Goal: Book appointment/travel/reservation

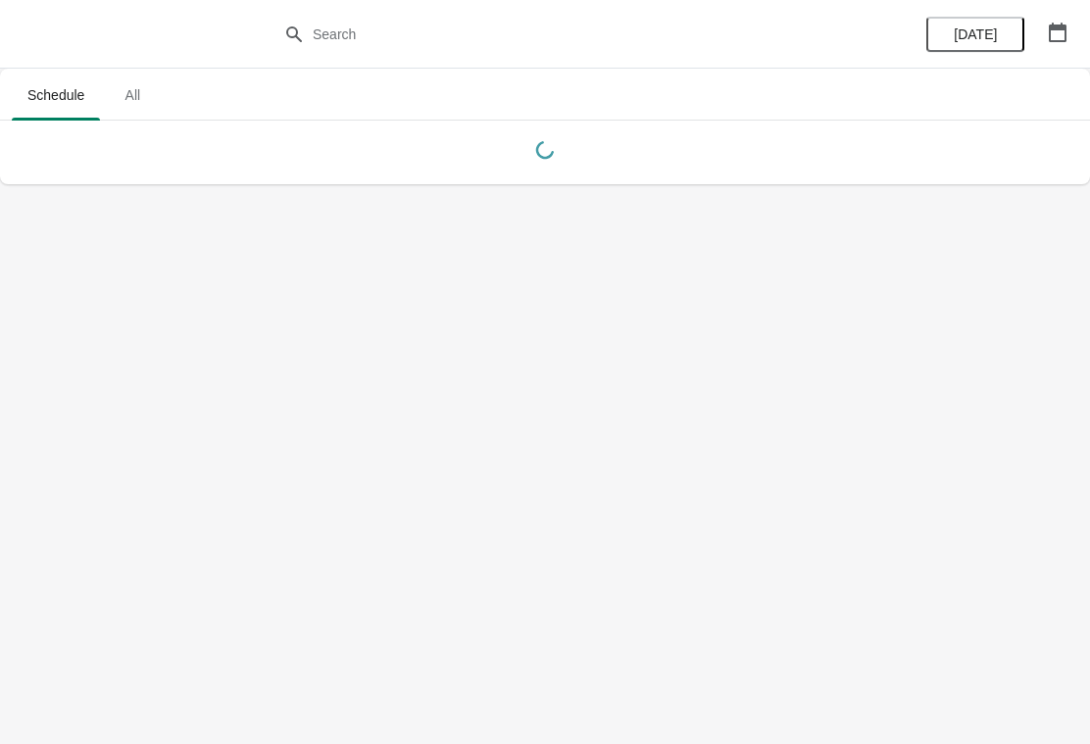
click at [1055, 39] on icon "button" at bounding box center [1058, 33] width 20 height 20
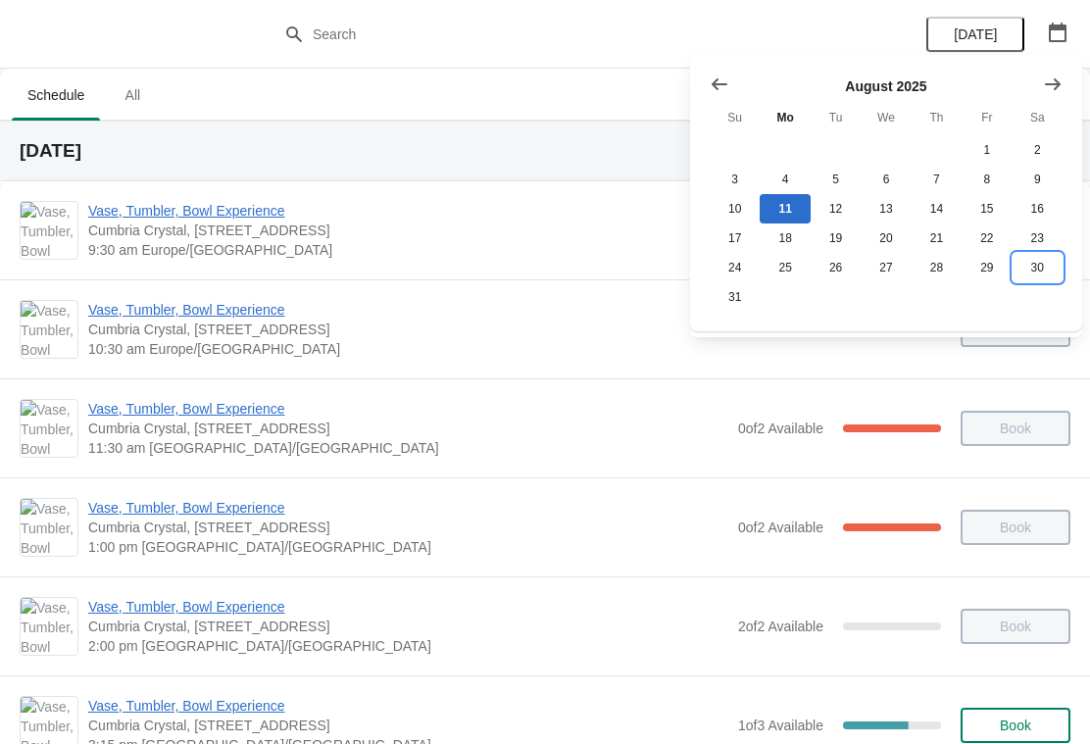
click at [1041, 269] on button "30" at bounding box center [1037, 267] width 50 height 29
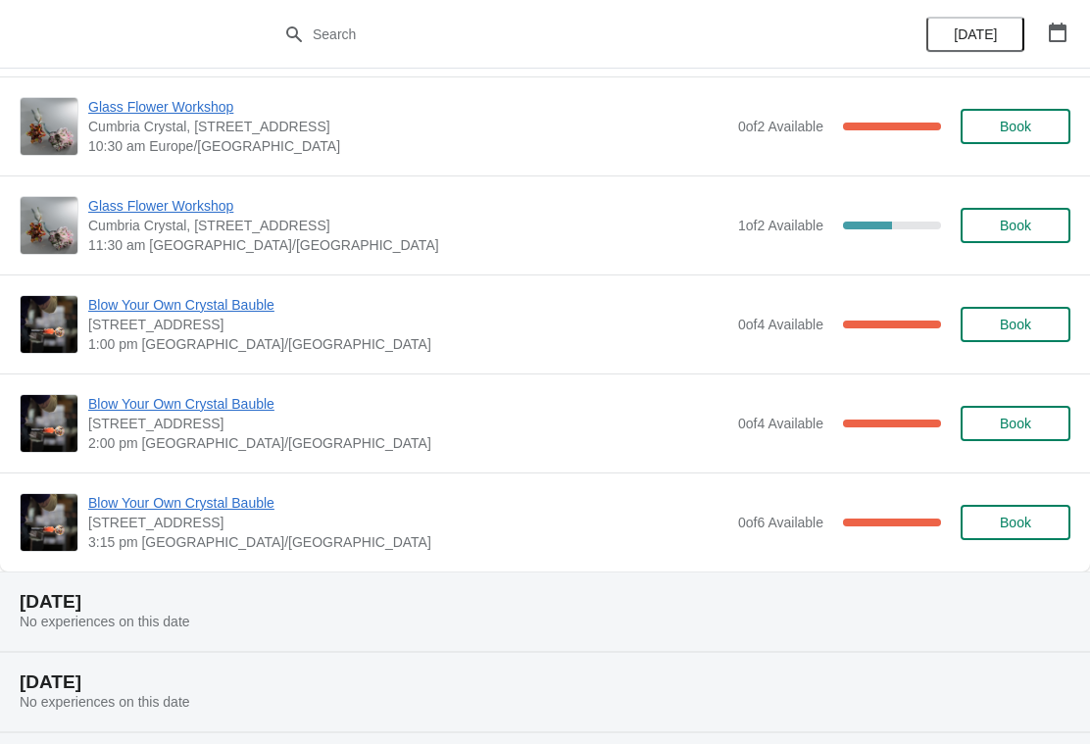
scroll to position [859, 0]
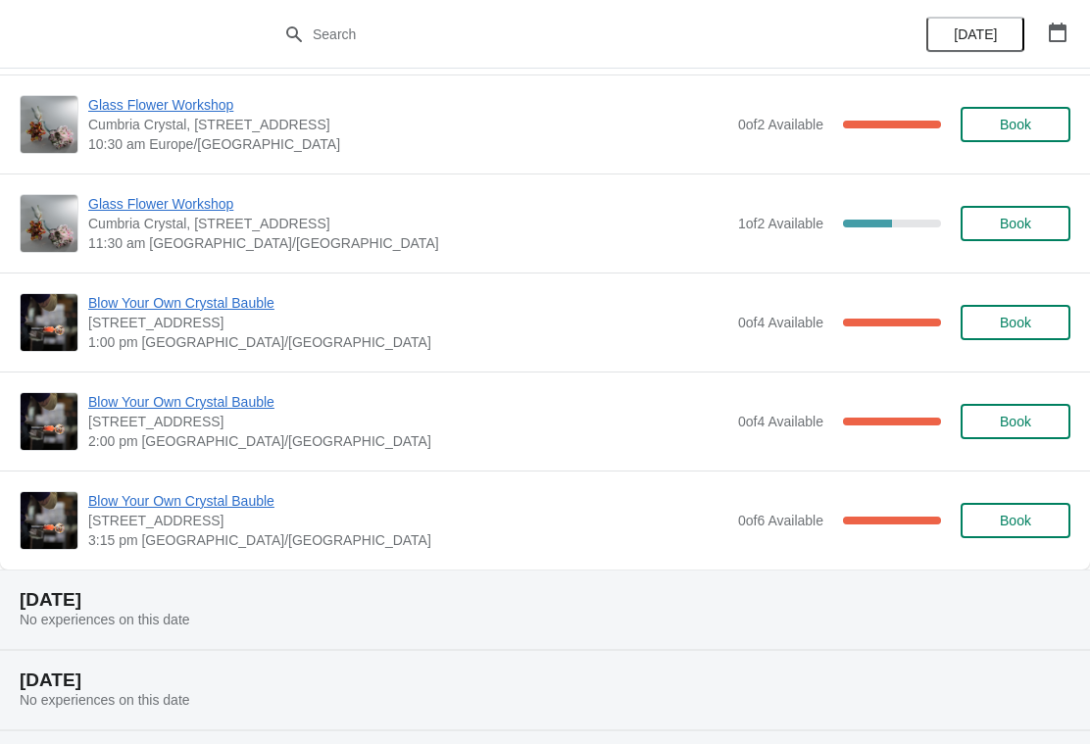
click at [262, 509] on span "Blow Your Own Crystal Bauble" at bounding box center [408, 501] width 640 height 20
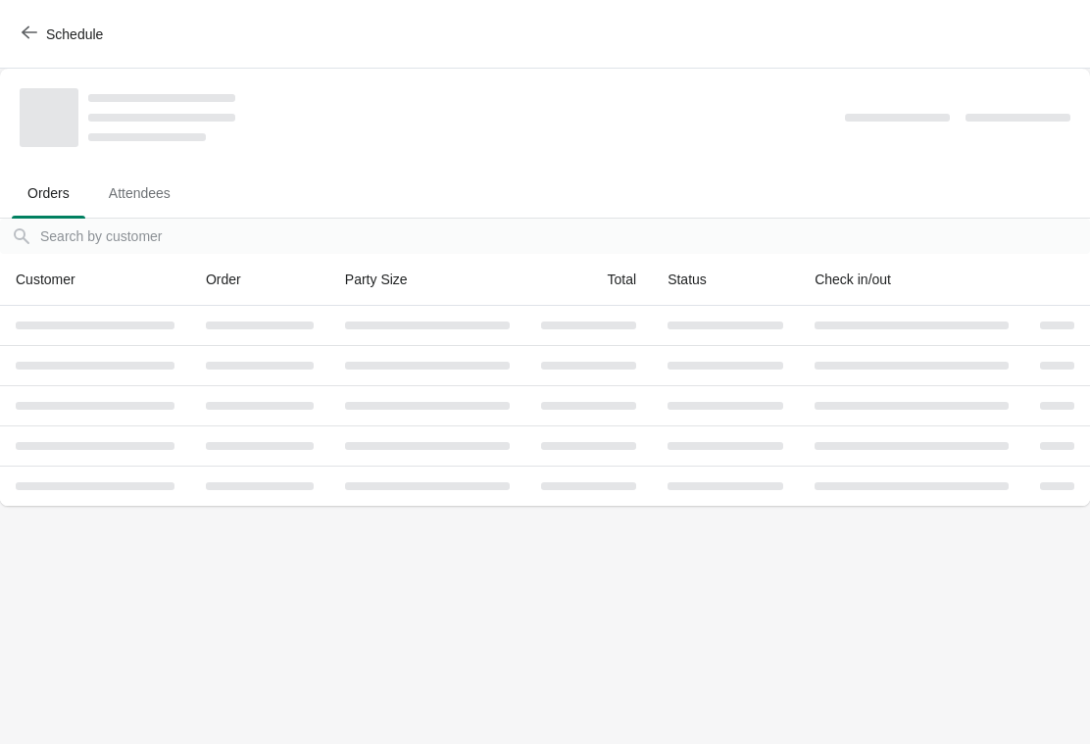
scroll to position [0, 0]
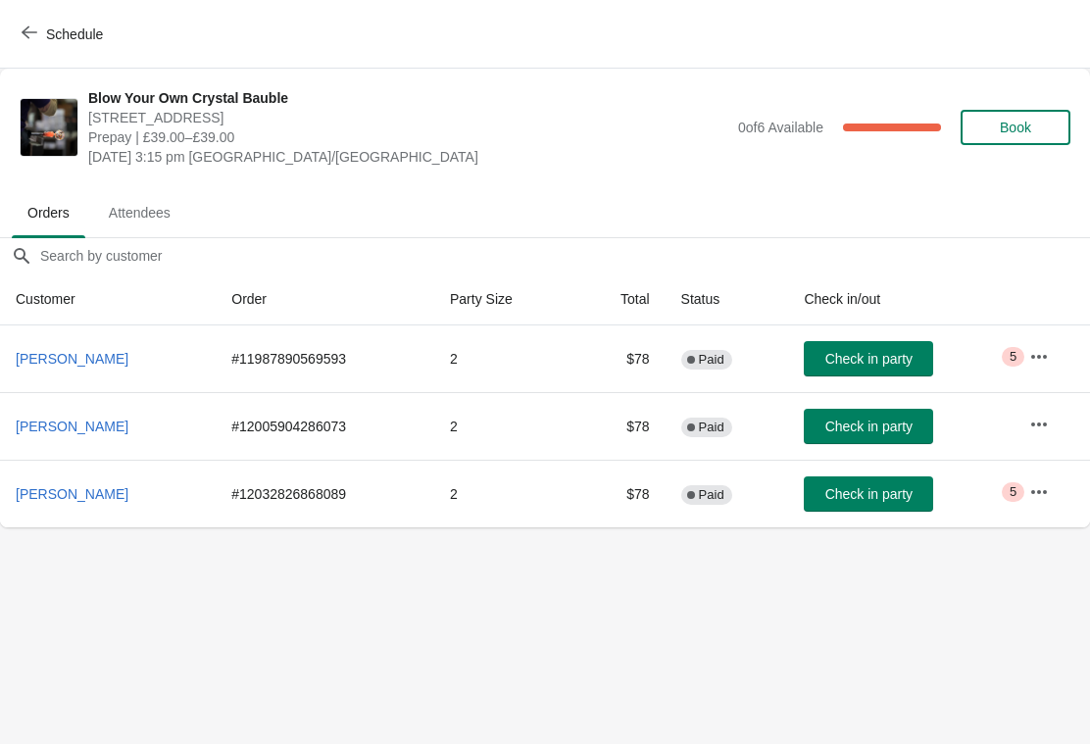
click at [1041, 483] on icon "button" at bounding box center [1039, 492] width 20 height 20
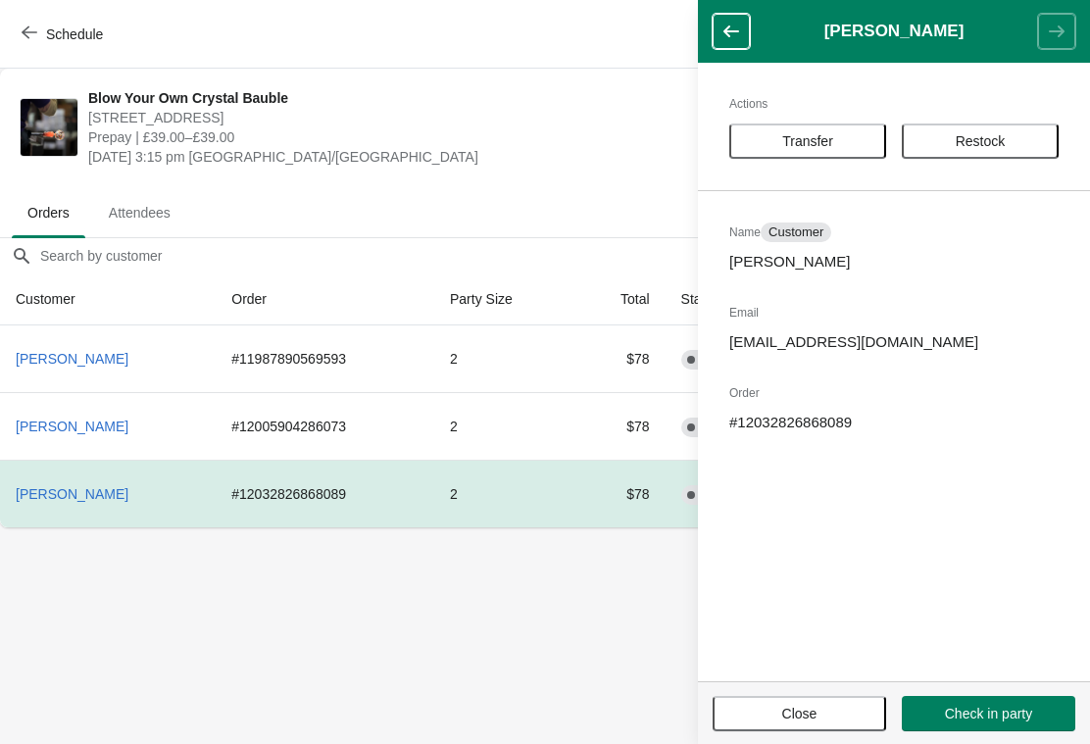
click at [598, 603] on body "Schedule Blow Your Own Crystal Bauble Cumbria Crystal, Canal Street, Ulverston …" at bounding box center [545, 372] width 1090 height 744
click at [538, 636] on body "Schedule Blow Your Own Crystal Bauble Cumbria Crystal, Canal Street, Ulverston …" at bounding box center [545, 372] width 1090 height 744
click at [738, 40] on icon "button" at bounding box center [731, 32] width 20 height 20
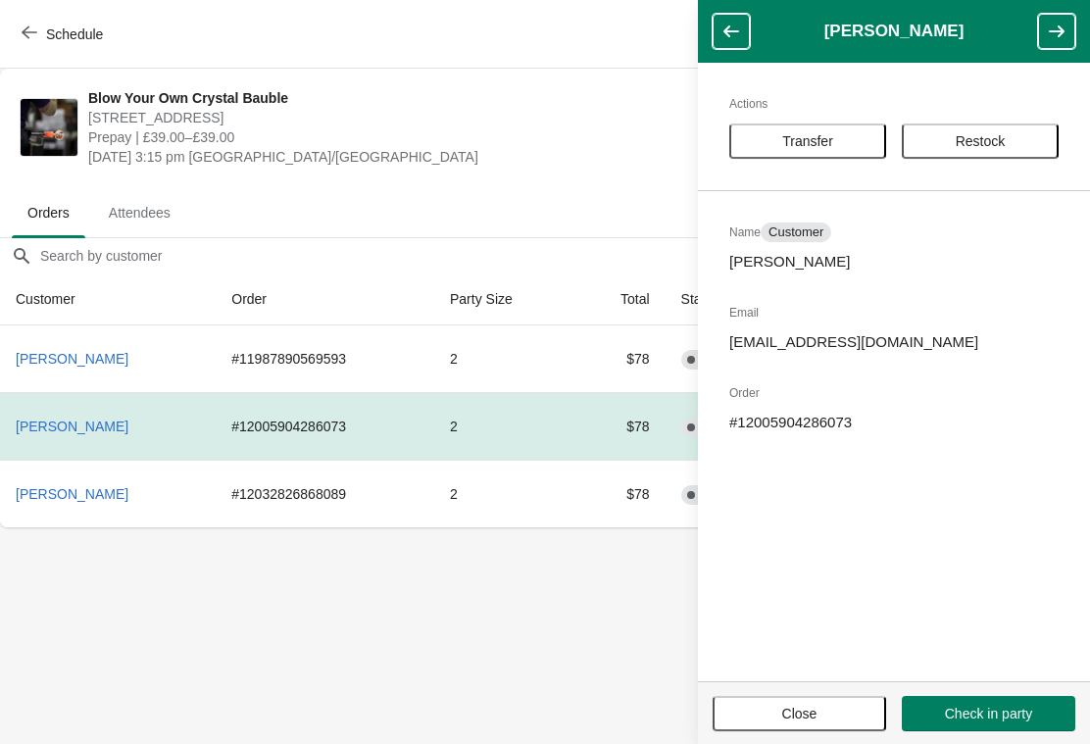
click at [84, 505] on button "Craig Murray" at bounding box center [72, 493] width 128 height 35
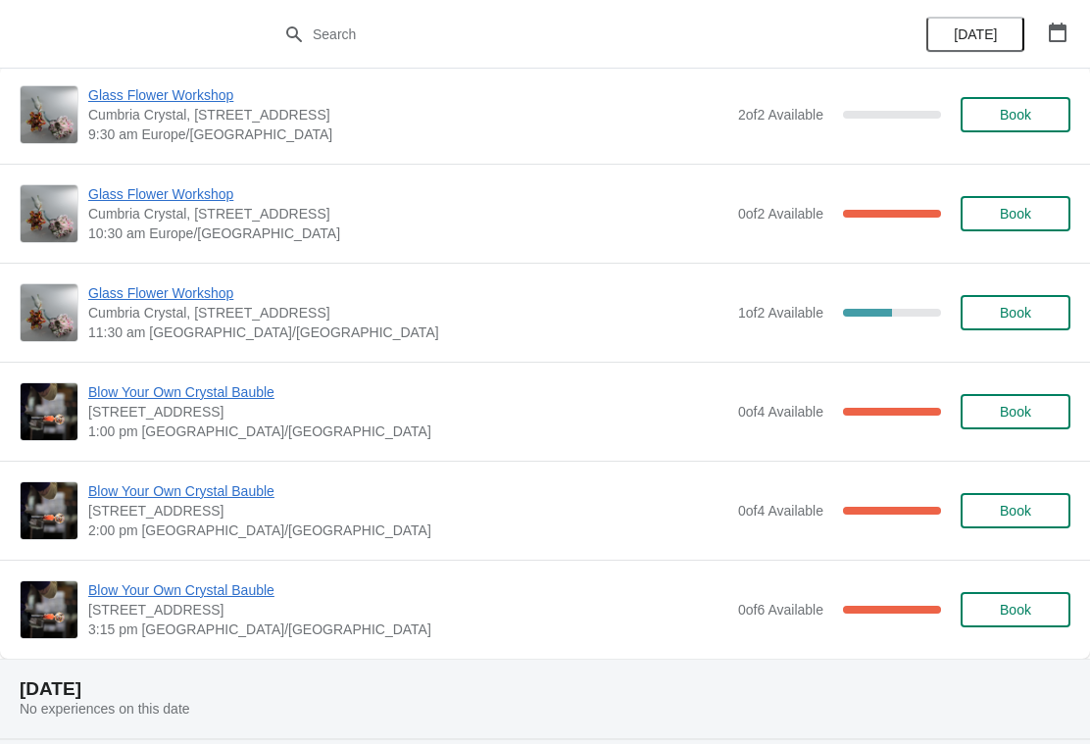
scroll to position [770, 0]
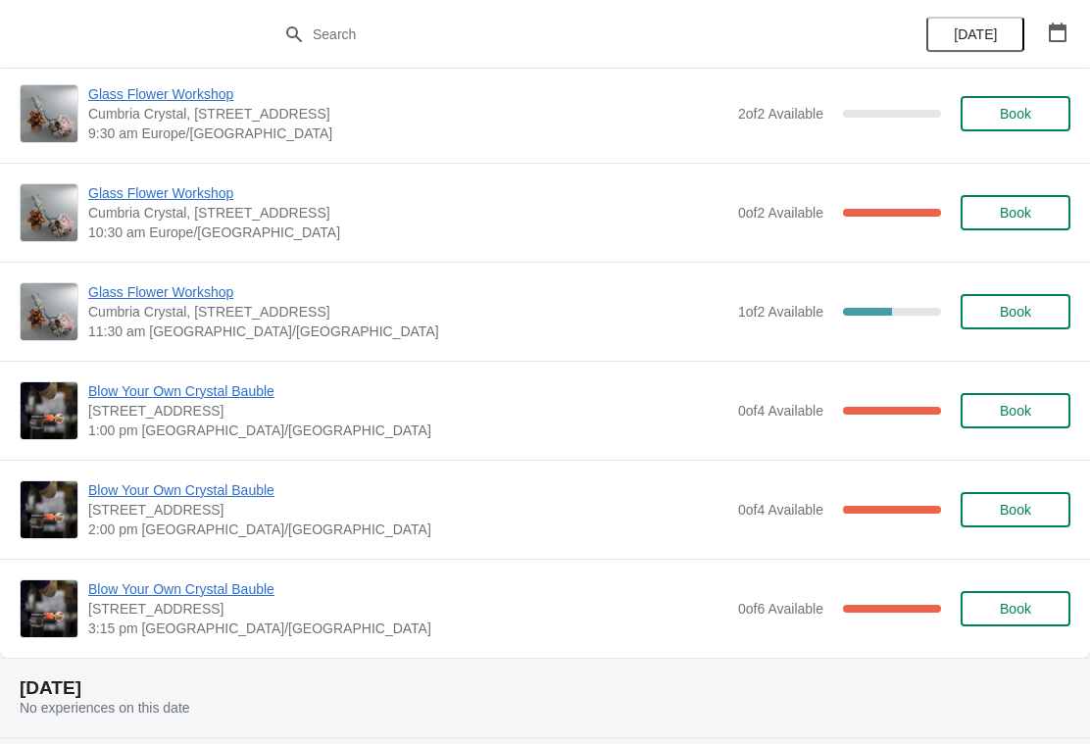
click at [265, 593] on span "Blow Your Own Crystal Bauble" at bounding box center [408, 589] width 640 height 20
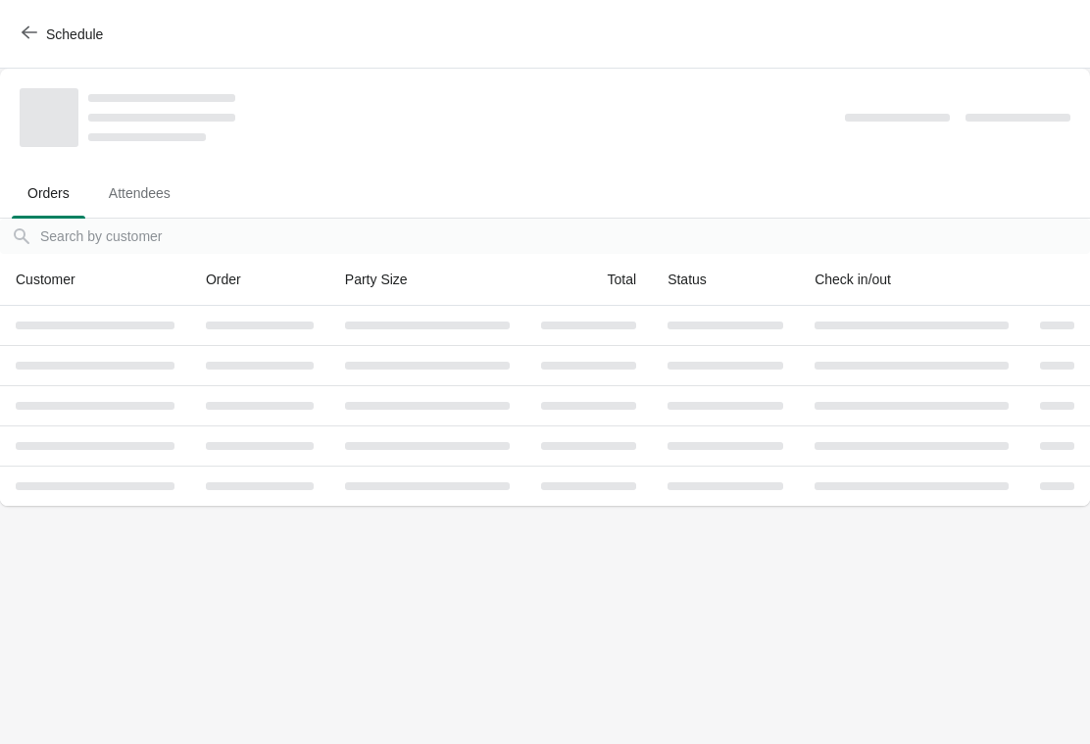
scroll to position [0, 0]
